Goal: Information Seeking & Learning: Learn about a topic

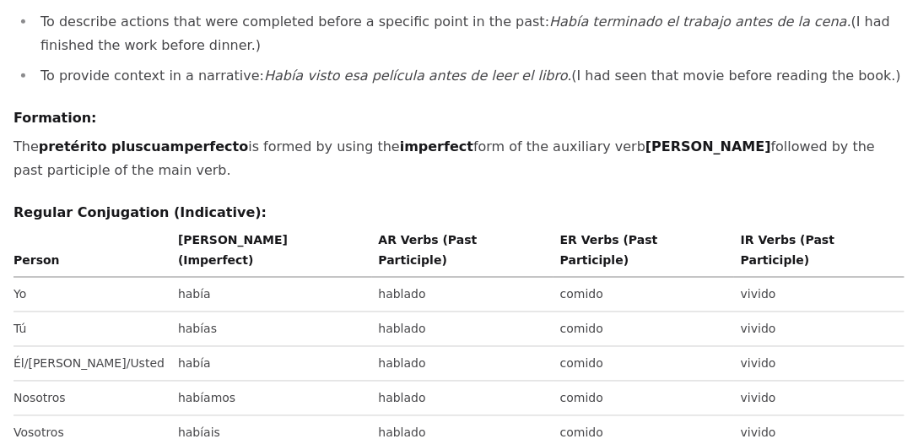
scroll to position [591, 0]
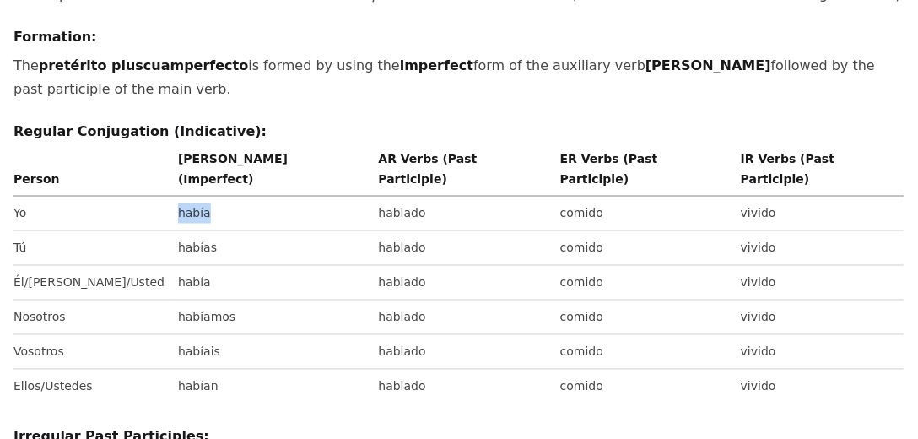
drag, startPoint x: 159, startPoint y: 118, endPoint x: 127, endPoint y: 123, distance: 33.3
click at [171, 197] on td "había" at bounding box center [271, 214] width 201 height 35
drag, startPoint x: 186, startPoint y: 226, endPoint x: 133, endPoint y: 229, distance: 53.2
click at [171, 300] on td "habíamos" at bounding box center [271, 317] width 201 height 35
drag, startPoint x: 177, startPoint y: 257, endPoint x: 133, endPoint y: 258, distance: 43.9
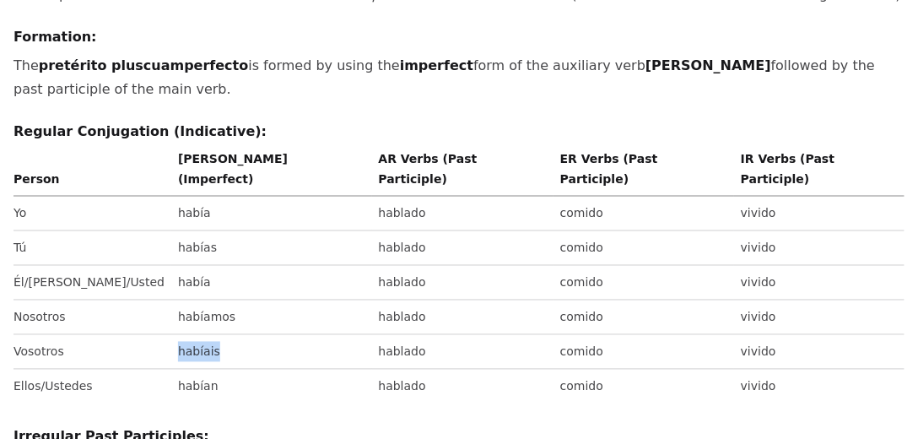
click at [171, 335] on td "habíais" at bounding box center [271, 352] width 201 height 35
drag, startPoint x: 172, startPoint y: 294, endPoint x: 127, endPoint y: 291, distance: 44.8
click at [171, 370] on td "habían" at bounding box center [271, 387] width 201 height 35
click at [176, 316] on div "Pretérito Pluscuamperfecto de Indicativo (Pluperfect / Past Perfect Indicative …" at bounding box center [459, 299] width 891 height 1490
drag, startPoint x: 542, startPoint y: 127, endPoint x: 287, endPoint y: 122, distance: 254.9
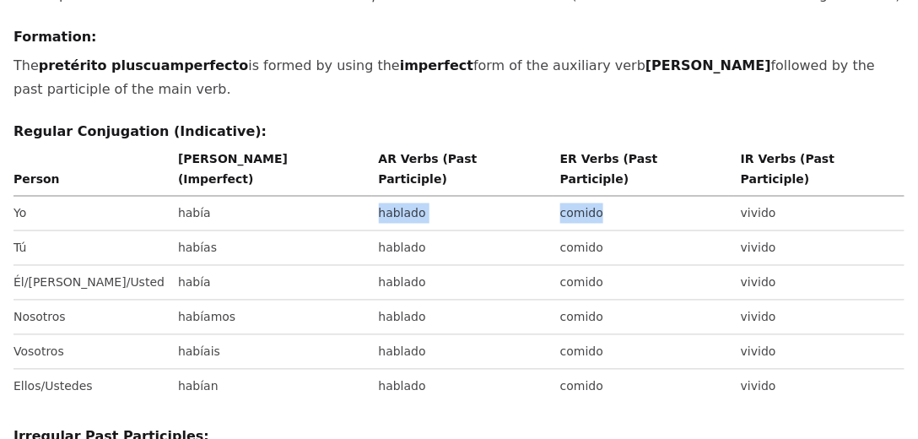
click at [287, 197] on tr "Yo había hablado comido vivido" at bounding box center [459, 214] width 891 height 35
drag, startPoint x: 303, startPoint y: 86, endPoint x: 289, endPoint y: 93, distance: 15.1
click at [372, 149] on th "AR Verbs (Past Participle)" at bounding box center [462, 173] width 181 height 48
drag, startPoint x: 514, startPoint y: 89, endPoint x: 497, endPoint y: 95, distance: 17.6
click at [554, 149] on th "ER Verbs (Past Participle)" at bounding box center [644, 173] width 181 height 48
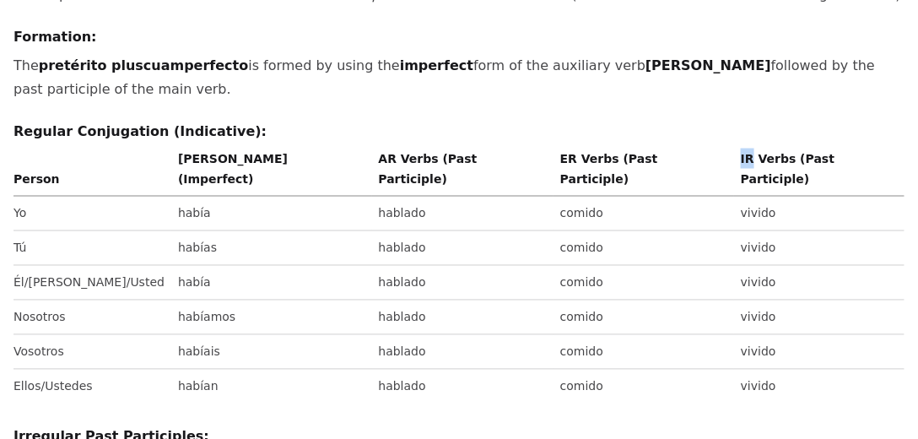
drag, startPoint x: 722, startPoint y: 89, endPoint x: 707, endPoint y: 93, distance: 15.8
click at [734, 149] on th "IR Verbs (Past Participle)" at bounding box center [819, 173] width 170 height 48
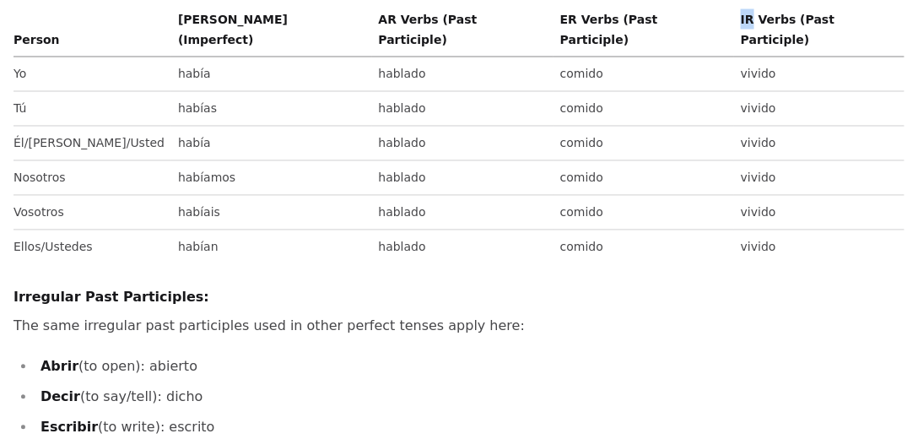
scroll to position [831, 0]
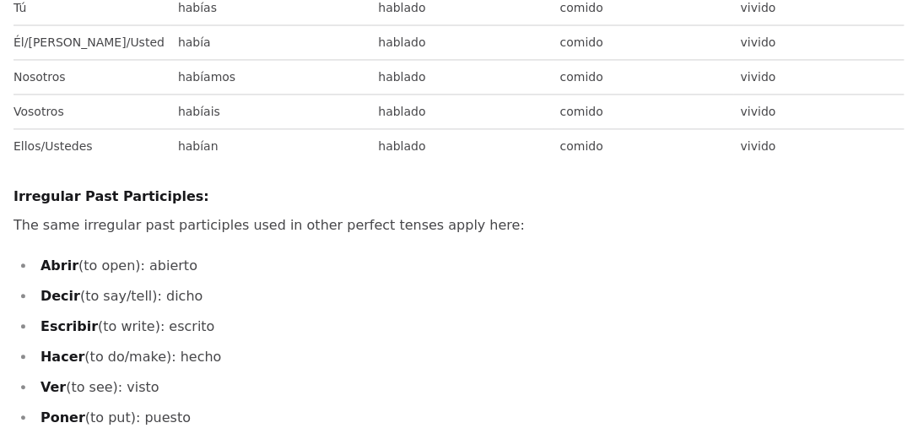
drag, startPoint x: 122, startPoint y: 105, endPoint x: 7, endPoint y: 112, distance: 115.8
click at [7, 112] on div "Home / Grammar guides / Spanish / Tenses / Past Perfect Indicative (Pluperfect)…" at bounding box center [459, 331] width 918 height 2202
drag, startPoint x: 102, startPoint y: 104, endPoint x: 11, endPoint y: 110, distance: 91.3
click at [11, 110] on div "Home / Grammar guides / Spanish / Tenses / Past Perfect Indicative (Pluperfect)…" at bounding box center [459, 331] width 918 height 2202
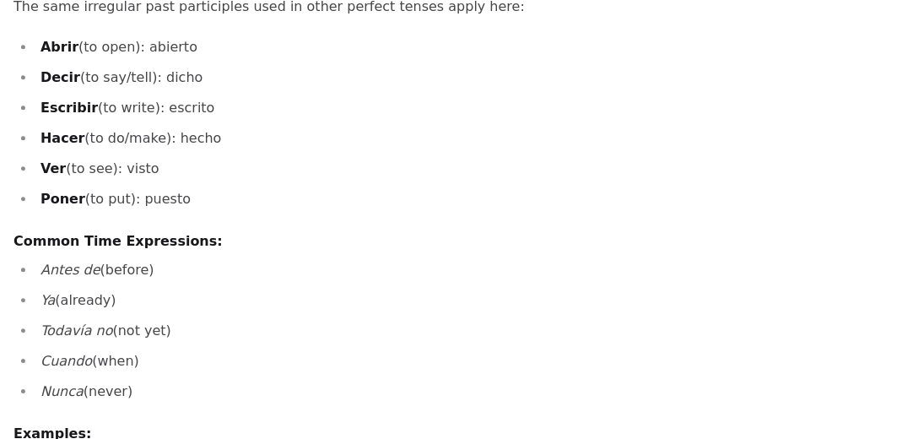
scroll to position [1072, 0]
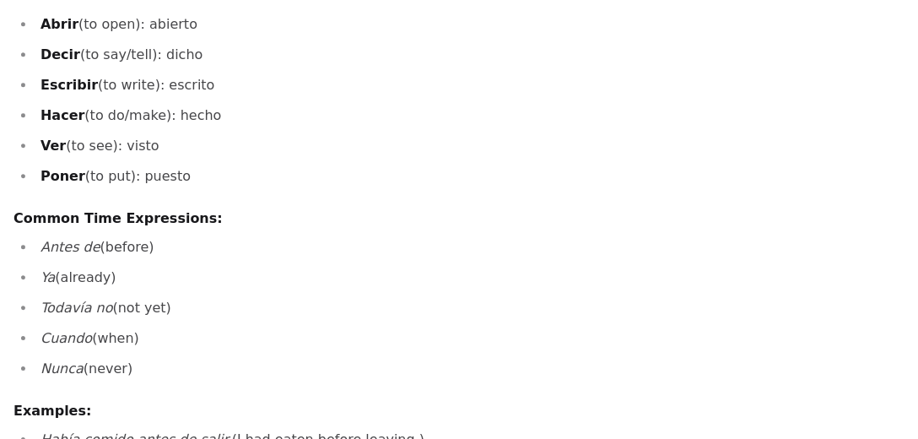
drag, startPoint x: 139, startPoint y: 284, endPoint x: 47, endPoint y: 138, distance: 173.3
click at [41, 235] on ul "Antes de (before) Ya (already) Todavía no (not yet) Cuando (when) Nunca (never)" at bounding box center [459, 307] width 891 height 145
